Goal: Task Accomplishment & Management: Manage account settings

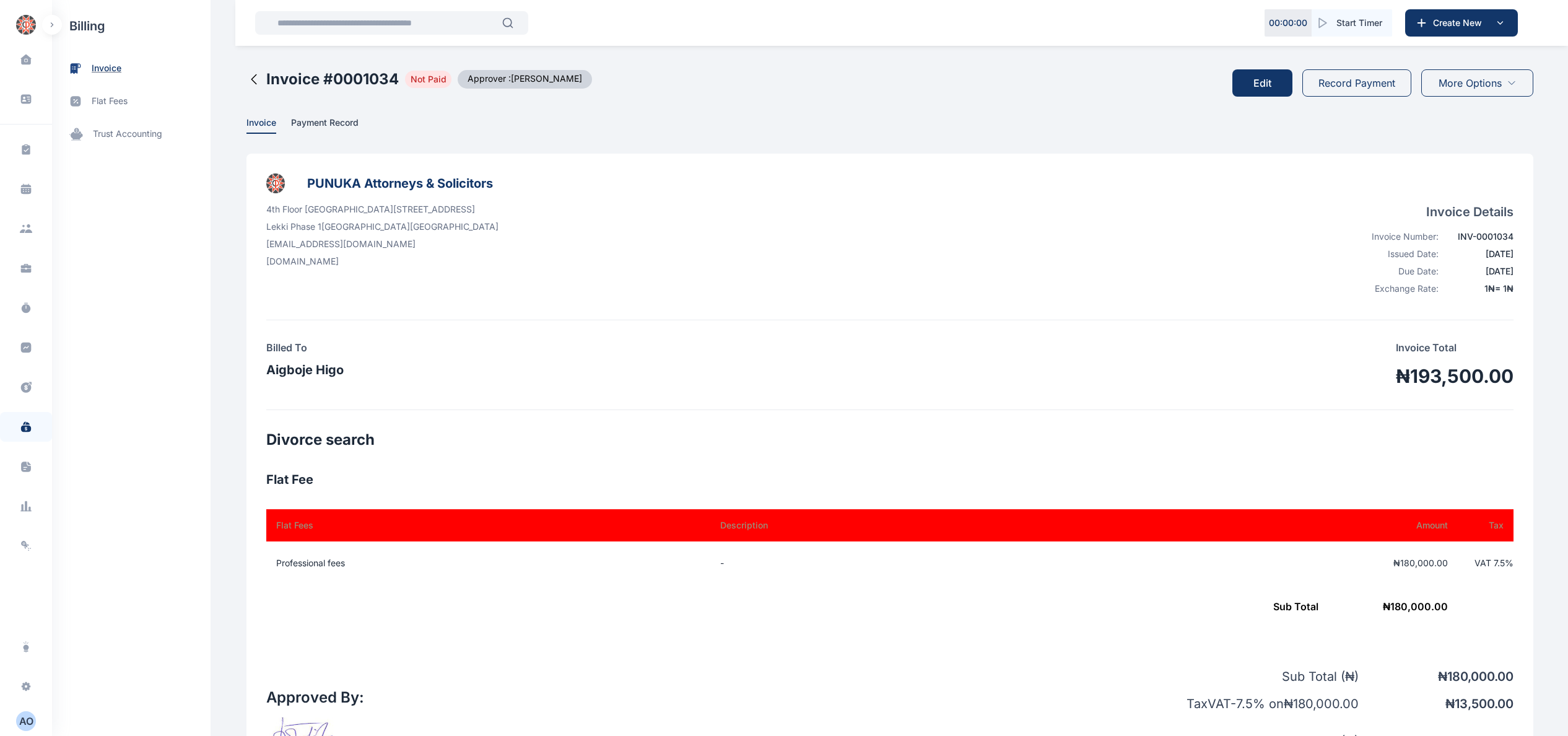
click at [107, 64] on span "invoice" at bounding box center [106, 68] width 29 height 13
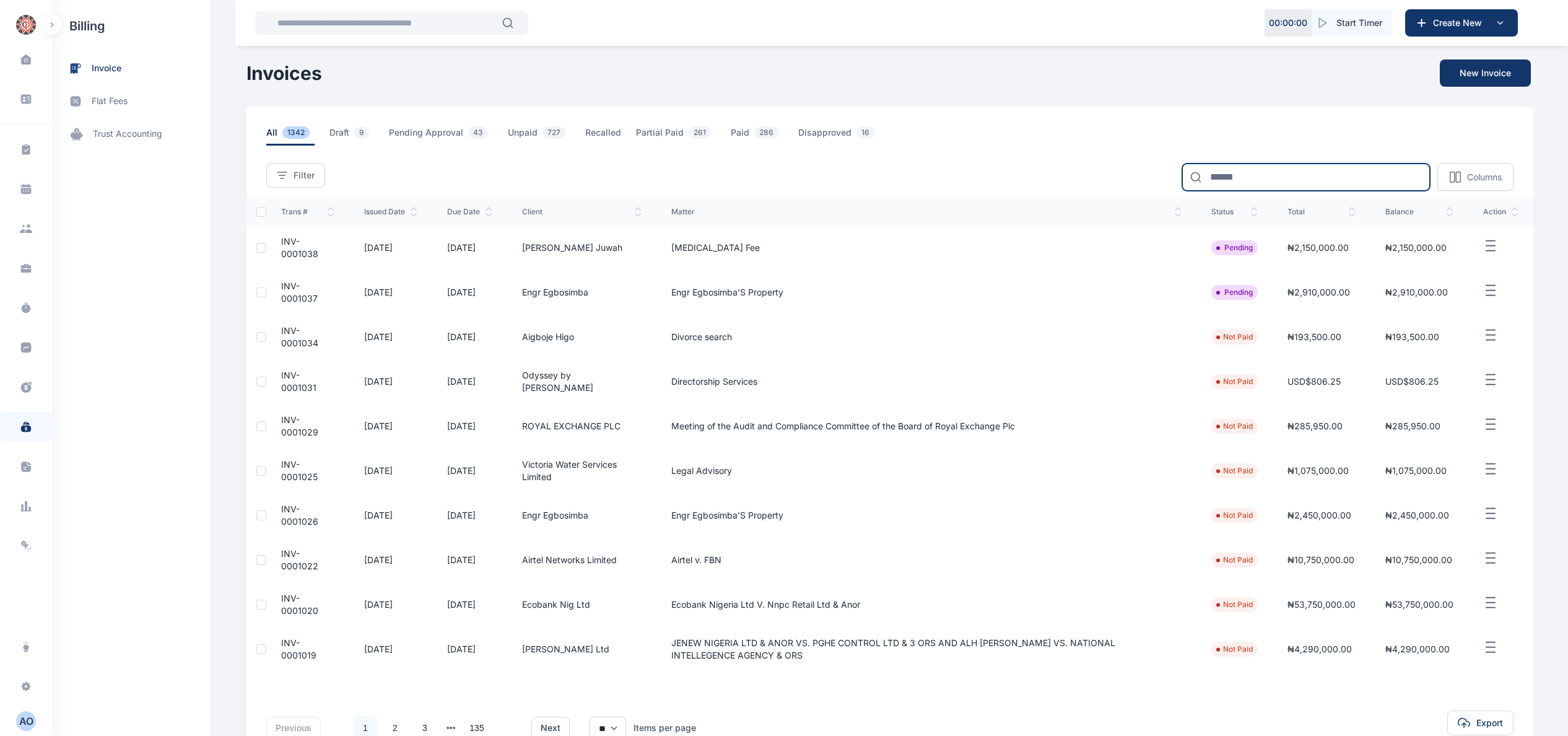
click at [1254, 178] on input at bounding box center [1307, 177] width 248 height 27
type input "******"
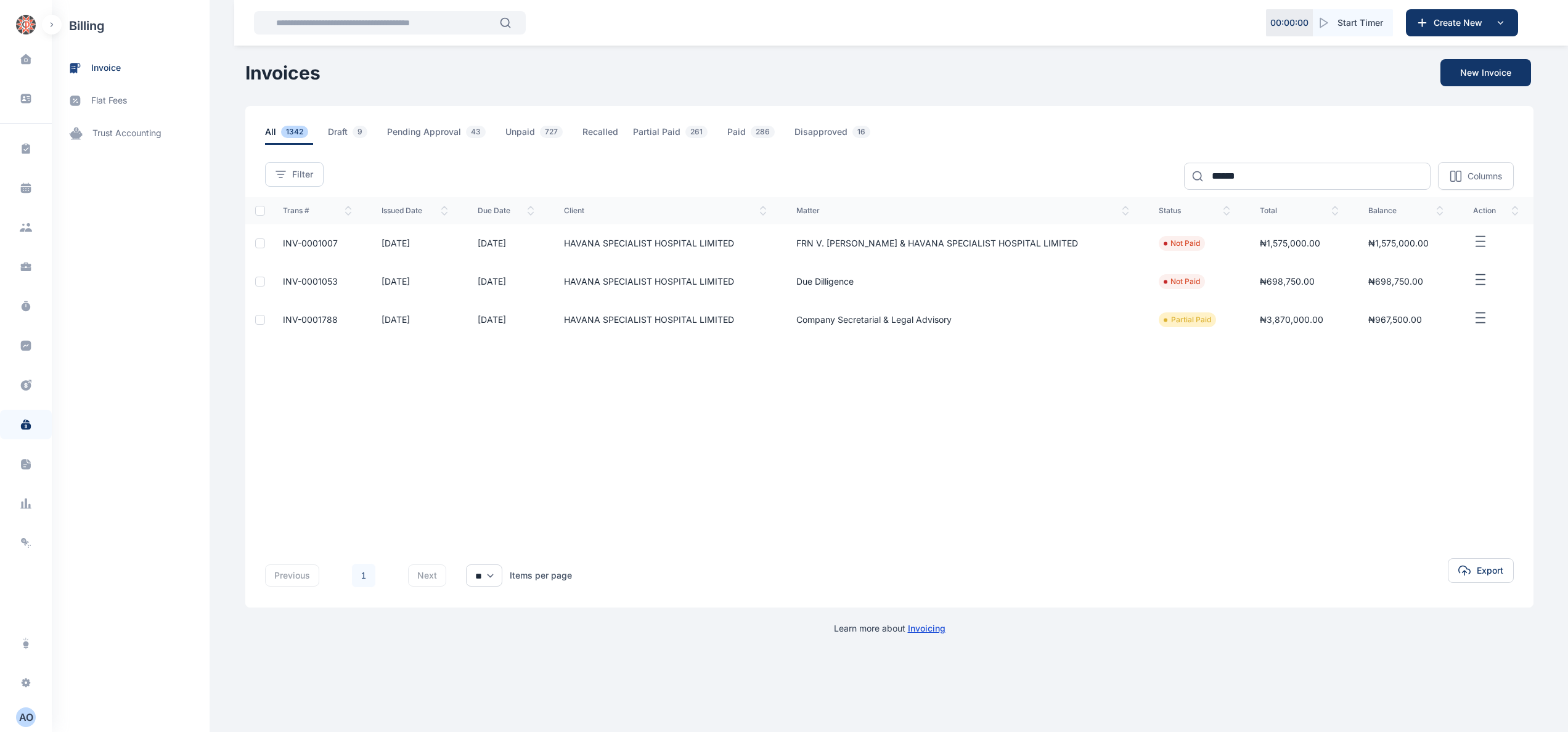
click at [313, 239] on span "INV-0001007" at bounding box center [310, 243] width 55 height 10
